Goal: Complete application form

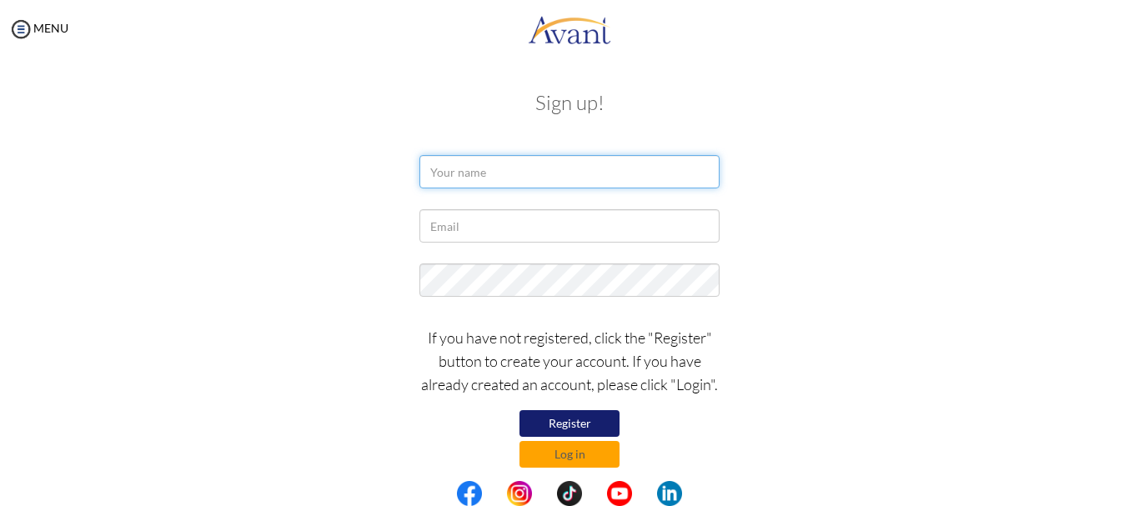
click at [503, 173] on input "text" at bounding box center [569, 171] width 300 height 33
type input "Lencer Okwah"
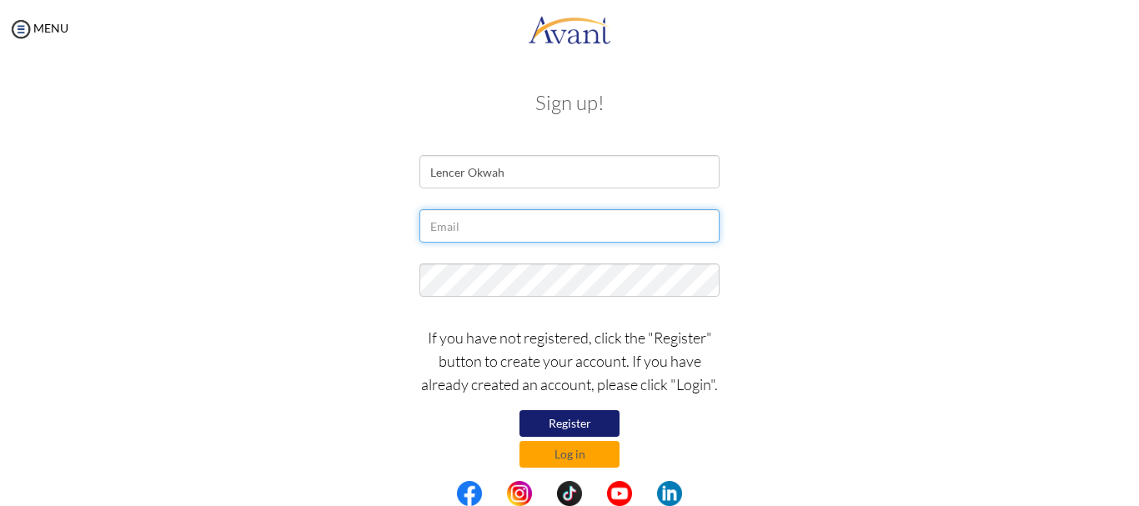
click at [475, 232] on input "text" at bounding box center [569, 225] width 300 height 33
type input "[EMAIL_ADDRESS][DOMAIN_NAME]"
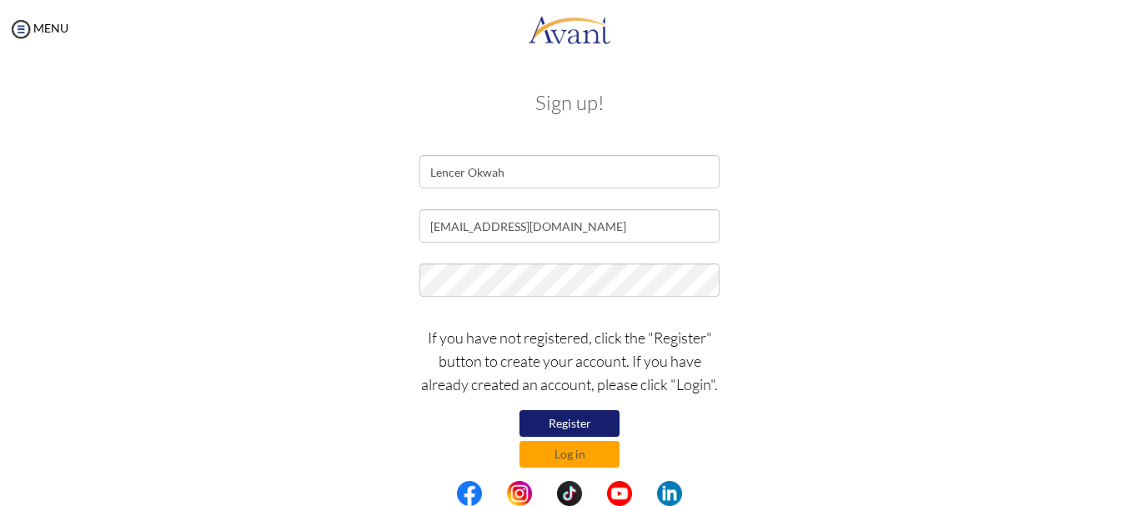
click at [566, 419] on button "Register" at bounding box center [569, 423] width 100 height 27
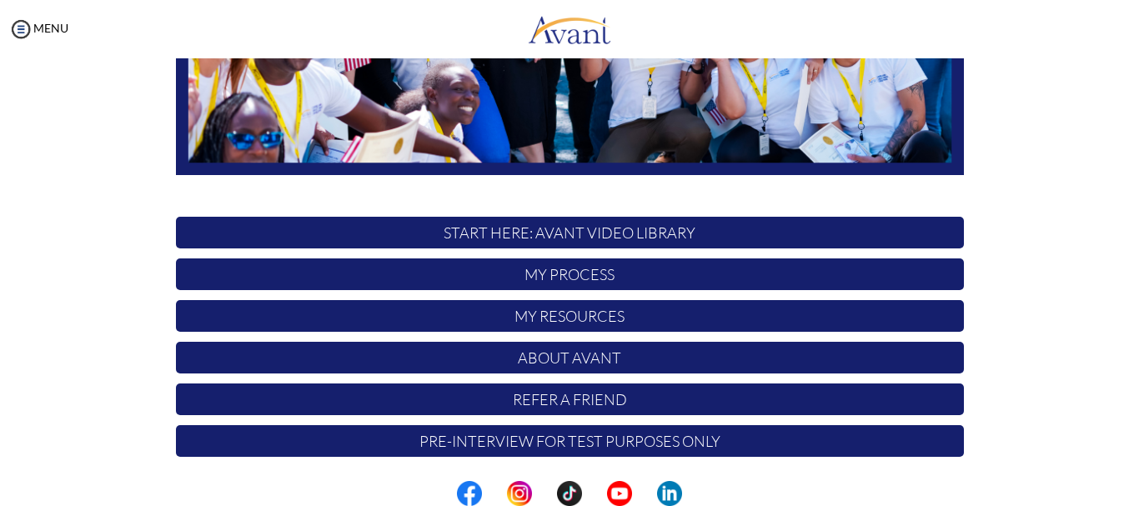
scroll to position [420, 0]
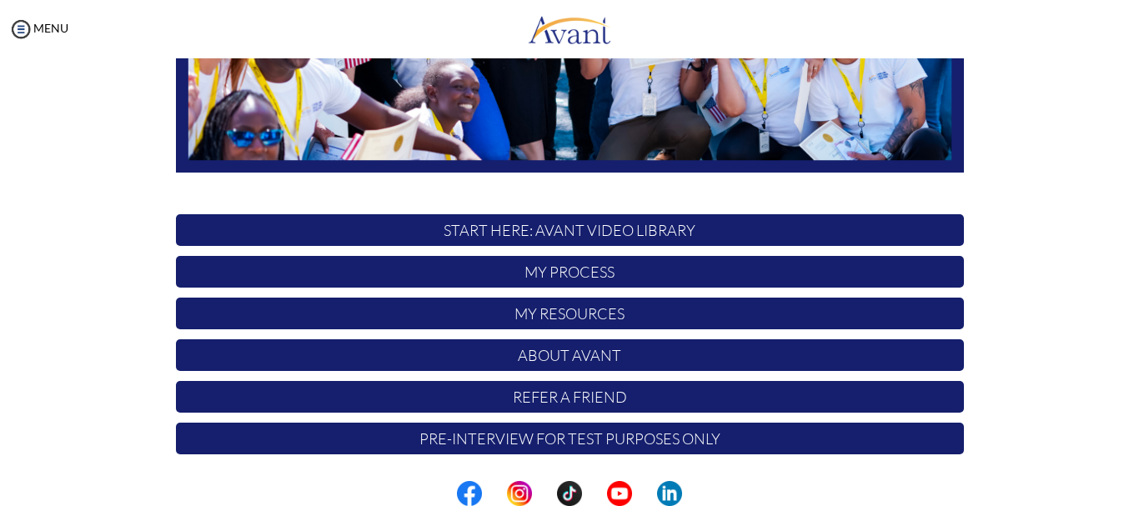
click at [602, 356] on p "About Avant" at bounding box center [570, 355] width 788 height 32
